Goal: Navigation & Orientation: Find specific page/section

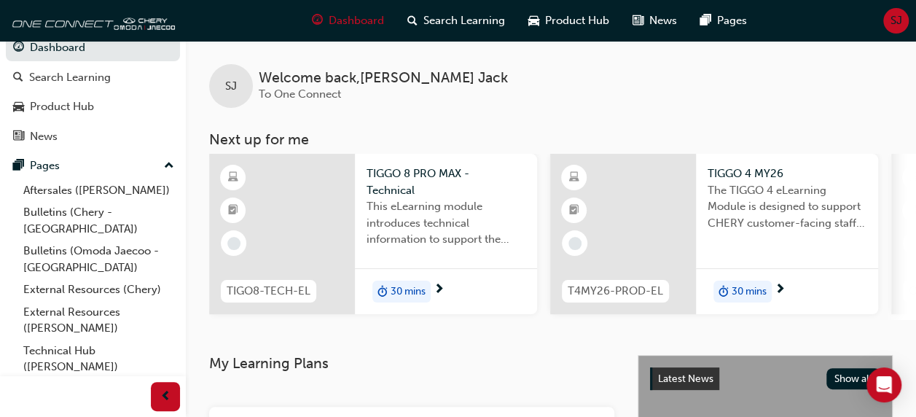
scroll to position [23, 0]
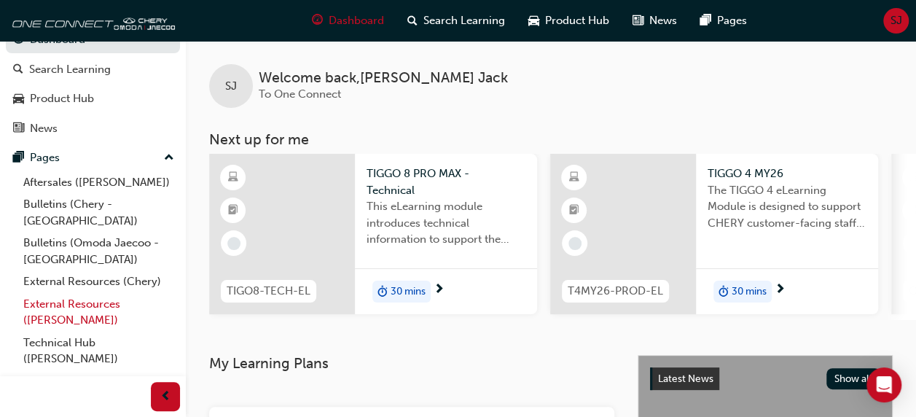
click at [82, 293] on link "External Resources ([PERSON_NAME])" at bounding box center [98, 312] width 163 height 39
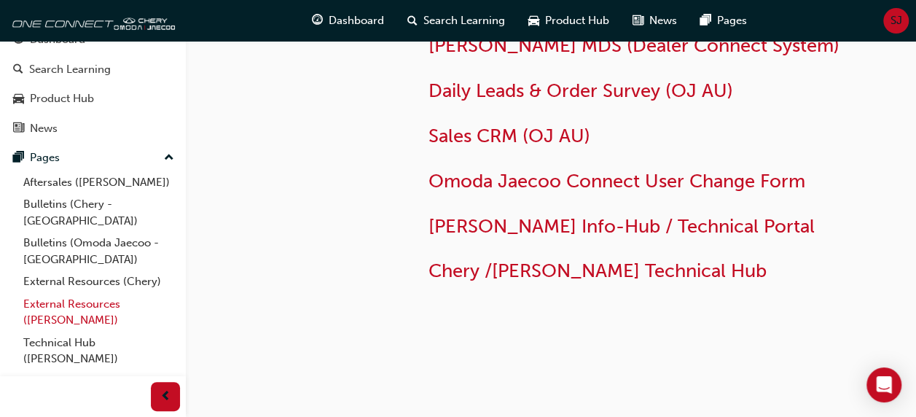
scroll to position [134, 0]
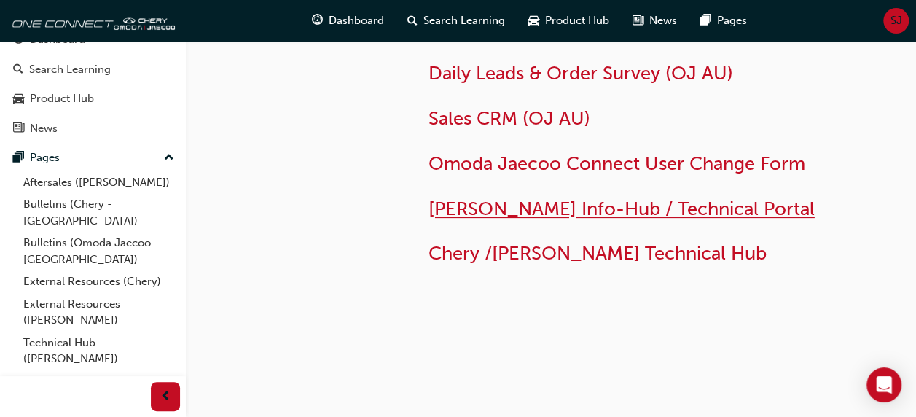
click at [613, 209] on span "[PERSON_NAME] Info-Hub / Technical Portal" at bounding box center [622, 208] width 386 height 23
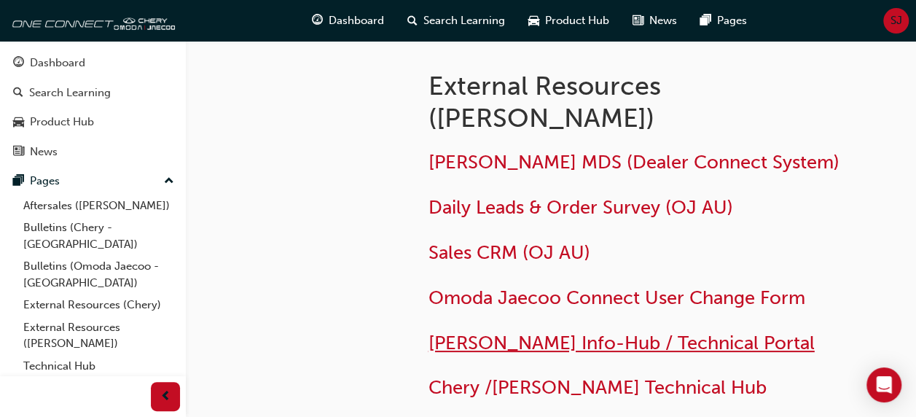
click at [548, 343] on span "[PERSON_NAME] Info-Hub / Technical Portal" at bounding box center [622, 343] width 386 height 23
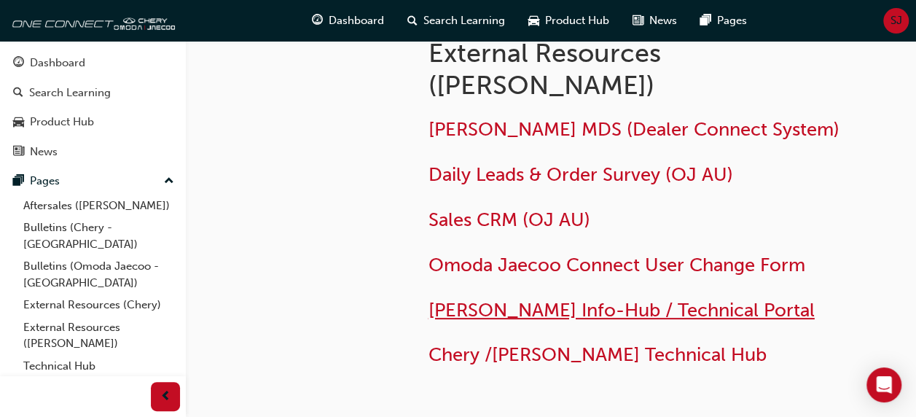
scroll to position [100, 0]
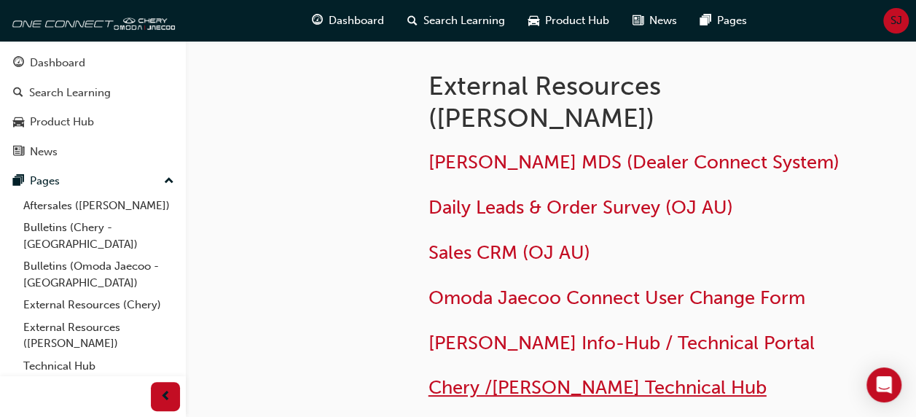
click at [539, 386] on span "Chery /[PERSON_NAME] Technical Hub" at bounding box center [598, 387] width 338 height 23
